Goal: Answer question/provide support: Share knowledge or assist other users

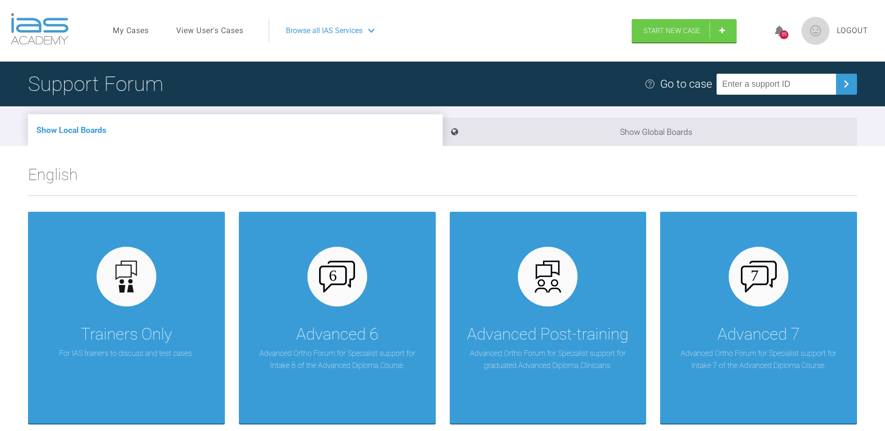
click at [219, 32] on link "View User's Cases" at bounding box center [209, 31] width 67 height 12
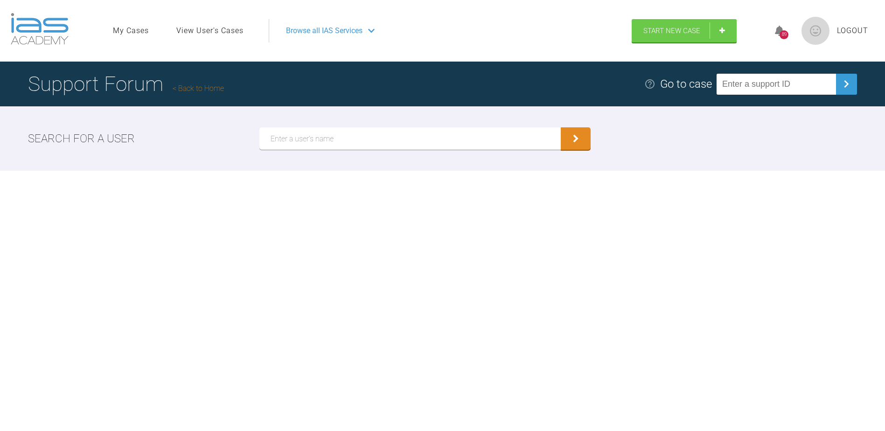
click at [350, 139] on input "text" at bounding box center [410, 138] width 302 height 22
type input "[PERSON_NAME]"
click at [586, 133] on button "submit" at bounding box center [576, 139] width 30 height 22
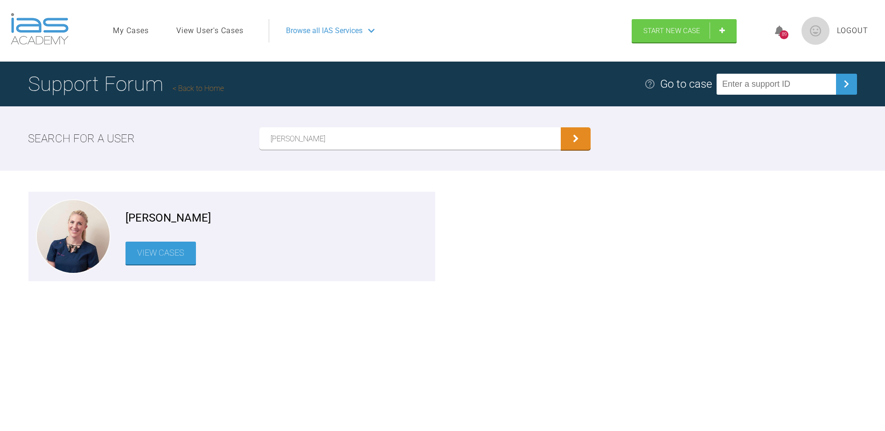
click at [163, 249] on link "View Cases" at bounding box center [160, 253] width 70 height 23
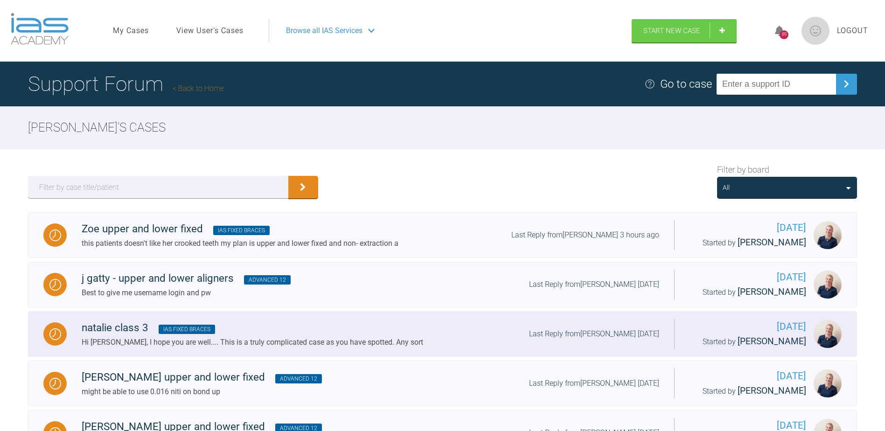
click at [107, 332] on div "natalie class 3 IAS Fixed Braces" at bounding box center [253, 328] width 342 height 17
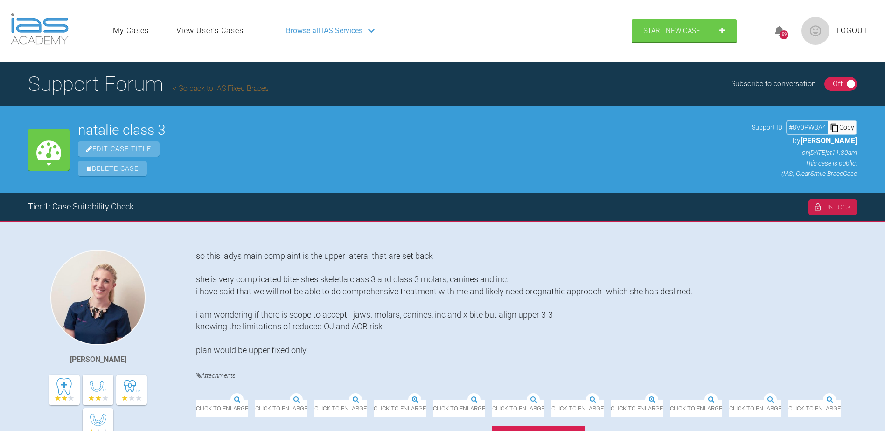
scroll to position [265, 0]
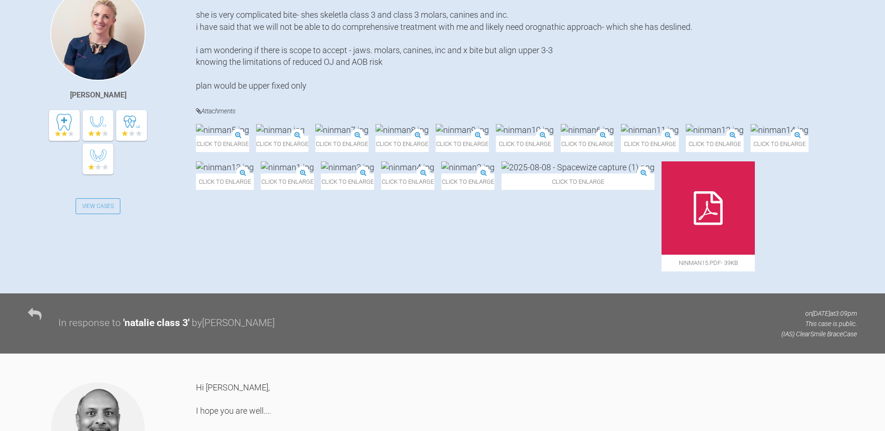
click at [305, 136] on img at bounding box center [280, 130] width 49 height 12
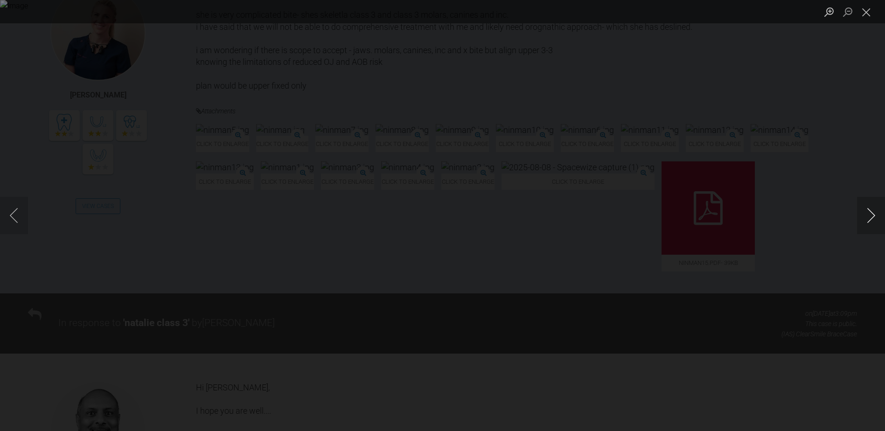
click at [864, 215] on button "Next image" at bounding box center [871, 215] width 28 height 37
click at [865, 216] on button "Next image" at bounding box center [871, 215] width 28 height 37
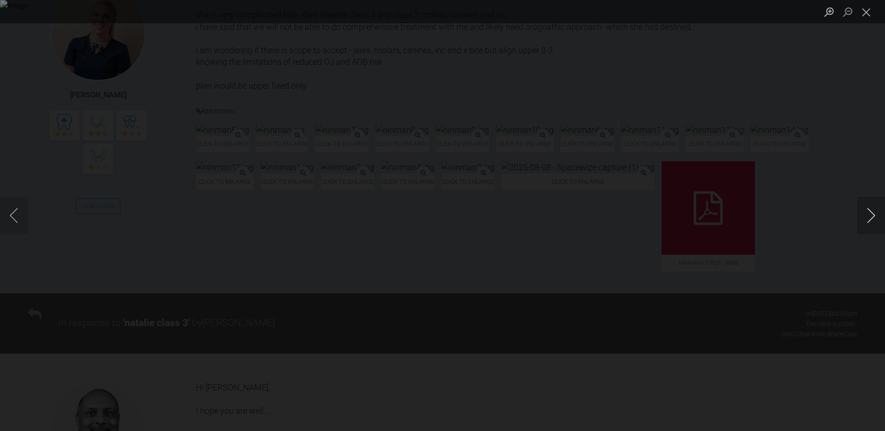
click at [865, 216] on button "Next image" at bounding box center [871, 215] width 28 height 37
click at [861, 14] on button "Close lightbox" at bounding box center [866, 12] width 19 height 16
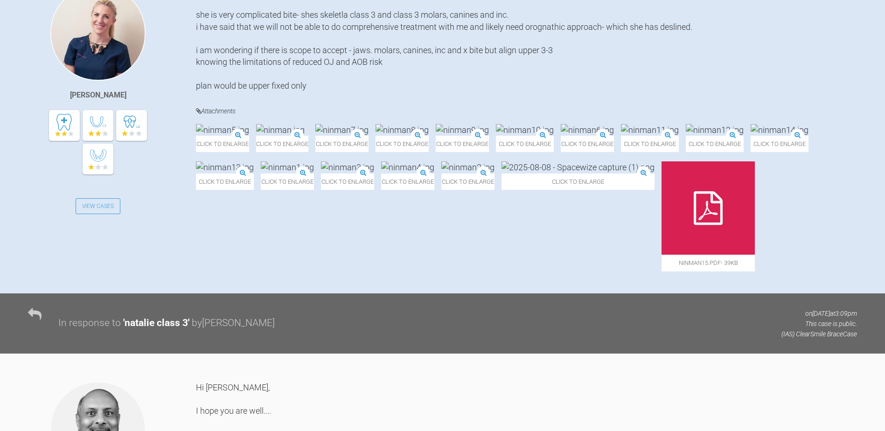
click at [686, 136] on img at bounding box center [715, 130] width 58 height 12
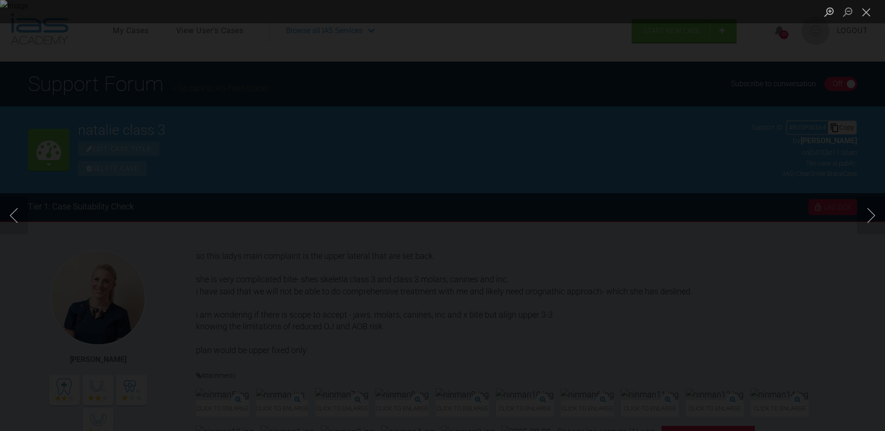
scroll to position [793, 0]
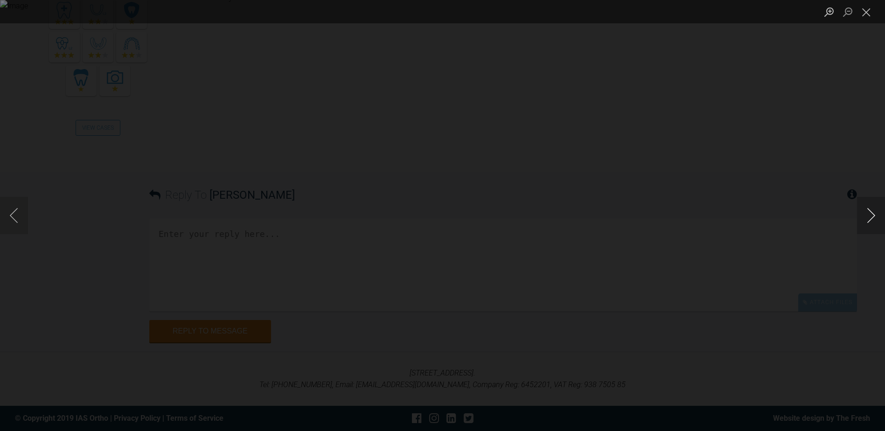
click at [863, 213] on button "Next image" at bounding box center [871, 215] width 28 height 37
click at [864, 222] on button "Next image" at bounding box center [871, 215] width 28 height 37
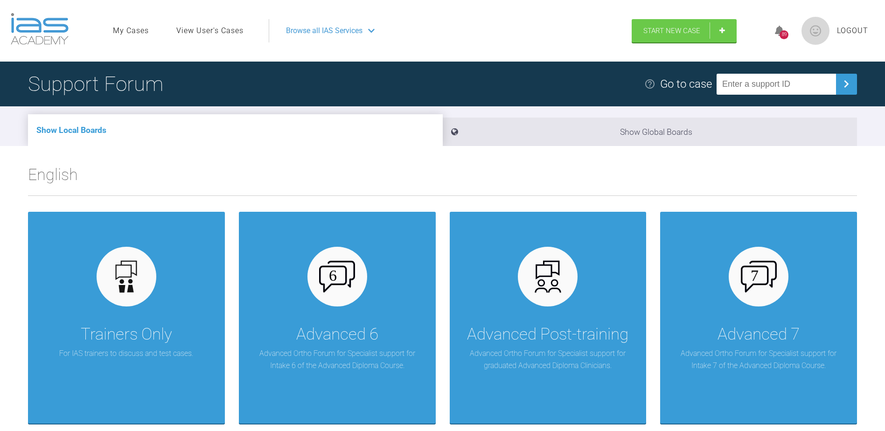
click at [216, 24] on ul "My Cases View User's Cases" at bounding box center [191, 30] width 156 height 23
click at [216, 33] on link "View User's Cases" at bounding box center [209, 31] width 67 height 12
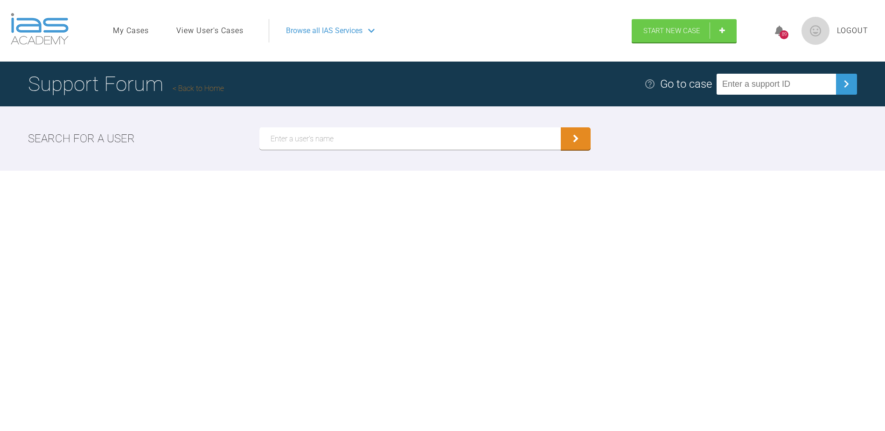
click at [342, 134] on input "text" at bounding box center [410, 138] width 302 height 22
type input "teodora"
click at [566, 136] on button "submit" at bounding box center [576, 139] width 30 height 22
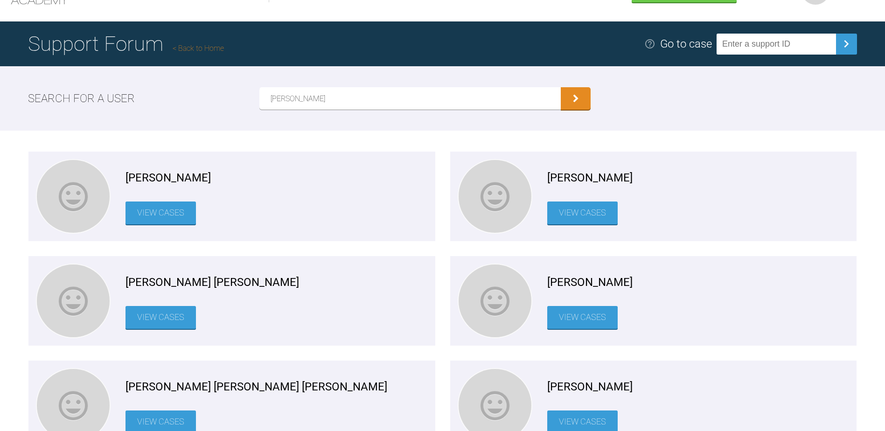
scroll to position [80, 0]
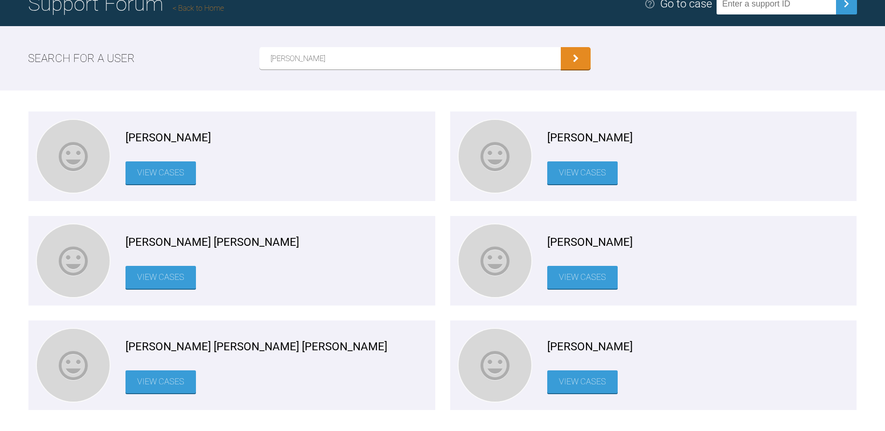
click at [588, 278] on link "View Cases" at bounding box center [582, 277] width 70 height 23
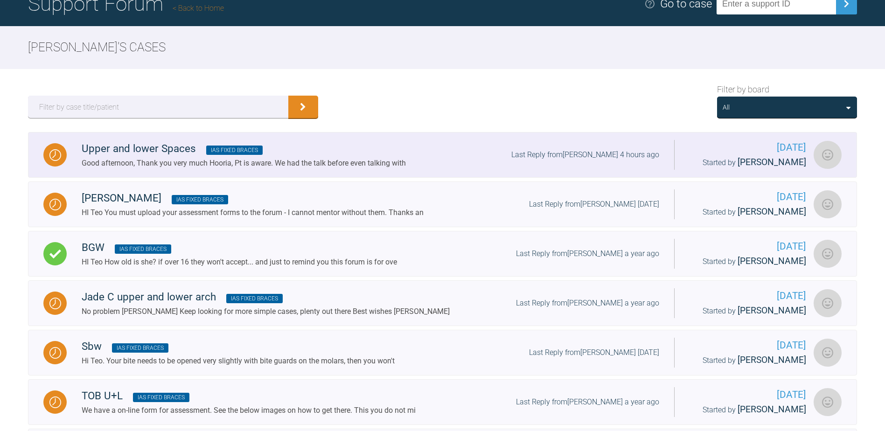
click at [174, 169] on div "Good afternoon, Thank you very much Hooria, Pt is aware. We had the talk before…" at bounding box center [244, 163] width 324 height 12
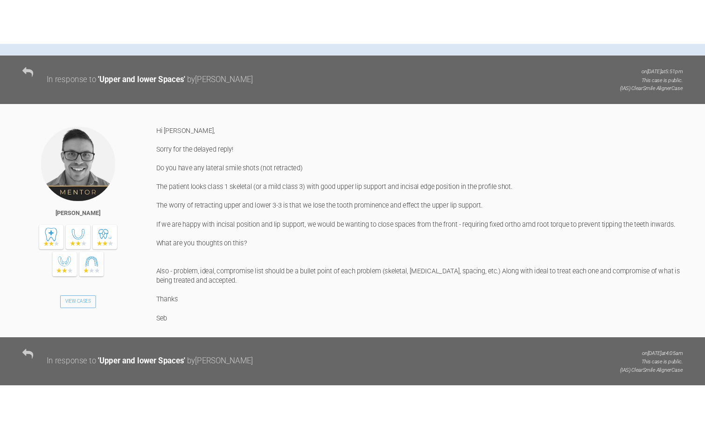
scroll to position [873, 0]
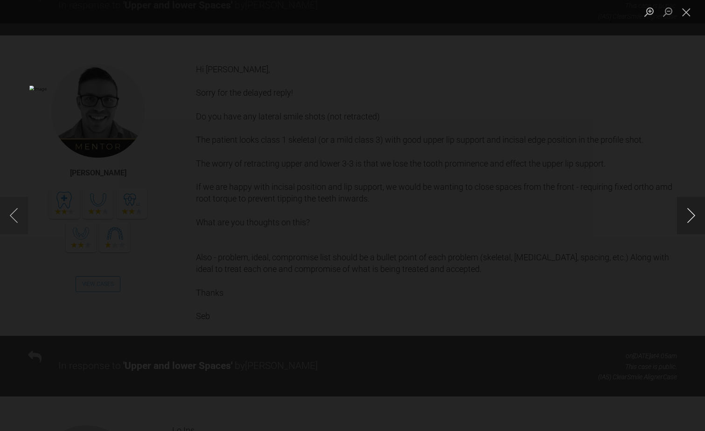
click at [689, 209] on button "Next image" at bounding box center [691, 215] width 28 height 37
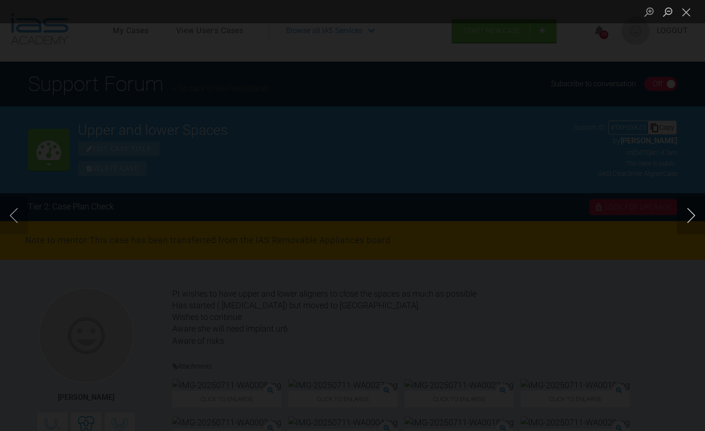
click at [698, 222] on button "Next image" at bounding box center [691, 215] width 28 height 37
click at [694, 218] on button "Next image" at bounding box center [691, 215] width 28 height 37
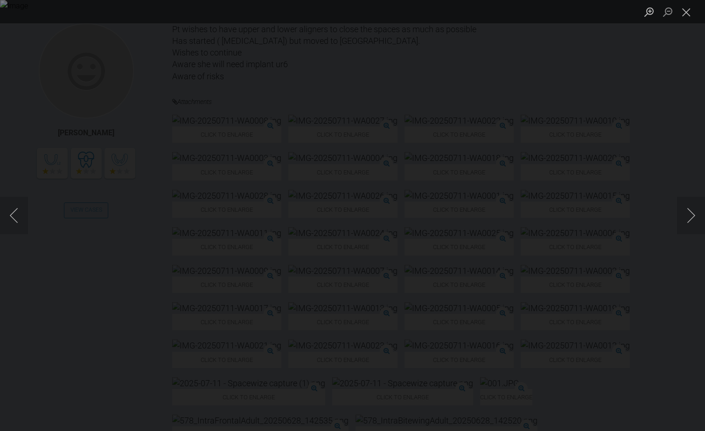
click at [396, 190] on img "Lightbox" at bounding box center [352, 215] width 705 height 431
click at [694, 218] on button "Next image" at bounding box center [691, 215] width 28 height 37
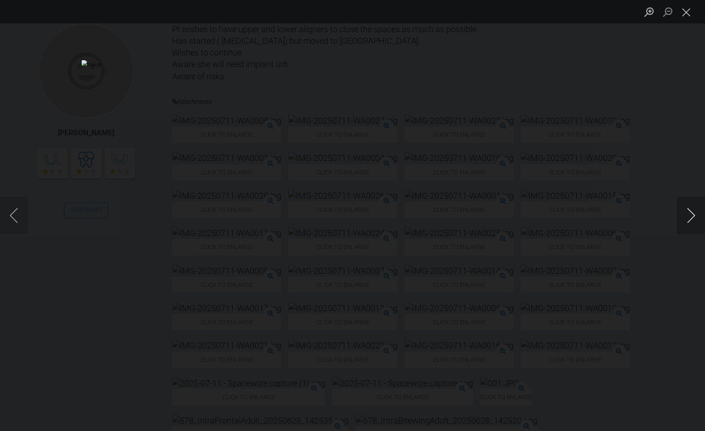
click at [694, 218] on button "Next image" at bounding box center [691, 215] width 28 height 37
click at [692, 218] on button "Next image" at bounding box center [691, 215] width 28 height 37
